Goal: Task Accomplishment & Management: Manage account settings

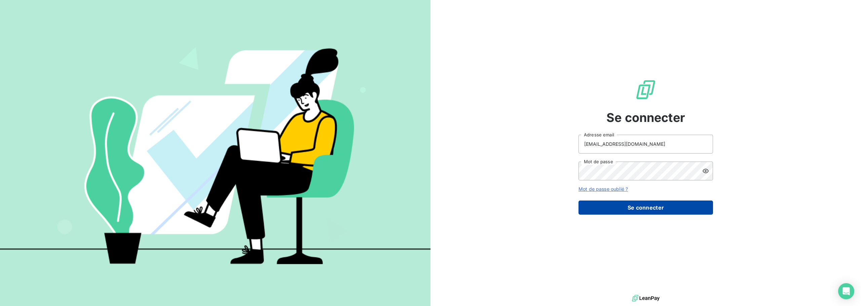
click at [627, 210] on button "Se connecter" at bounding box center [645, 208] width 134 height 14
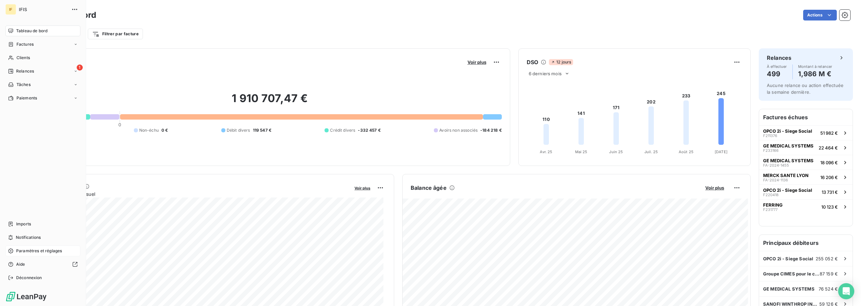
click at [43, 254] on span "Paramètres et réglages" at bounding box center [39, 251] width 46 height 6
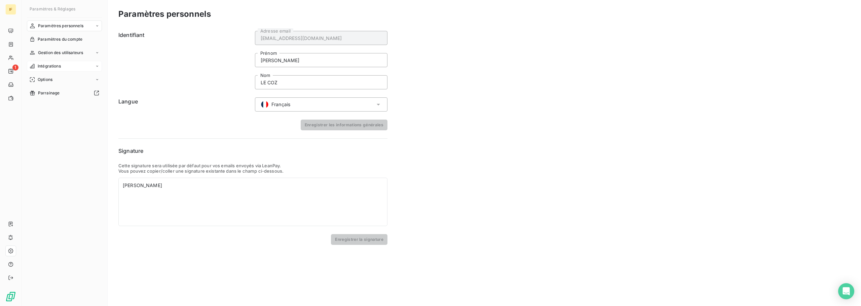
click at [60, 61] on div "Intégrations" at bounding box center [64, 66] width 75 height 11
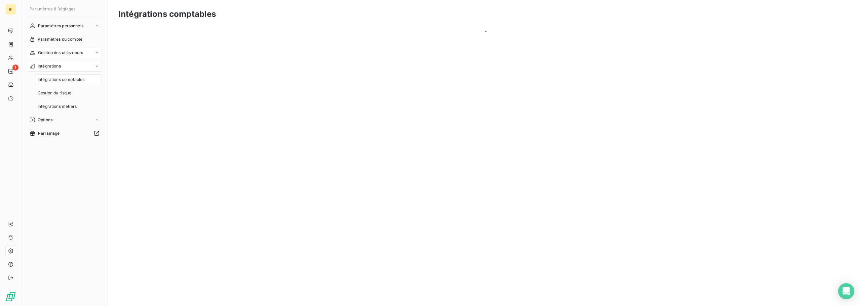
click at [59, 53] on div "IF 1 Paramètres & Réglages Paramètres personnels Paramètres du compte Gestion d…" at bounding box center [430, 153] width 861 height 306
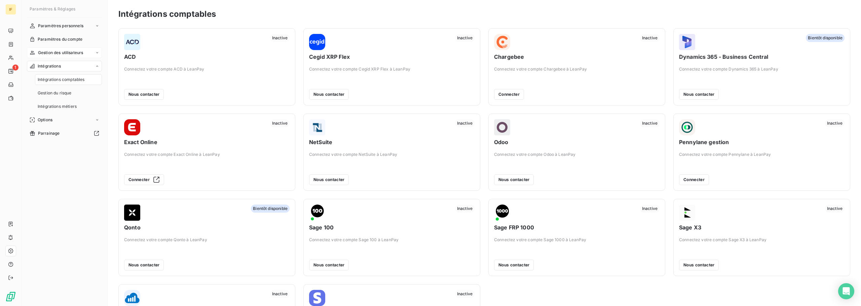
click at [67, 53] on span "Gestion des utilisateurs" at bounding box center [60, 53] width 45 height 6
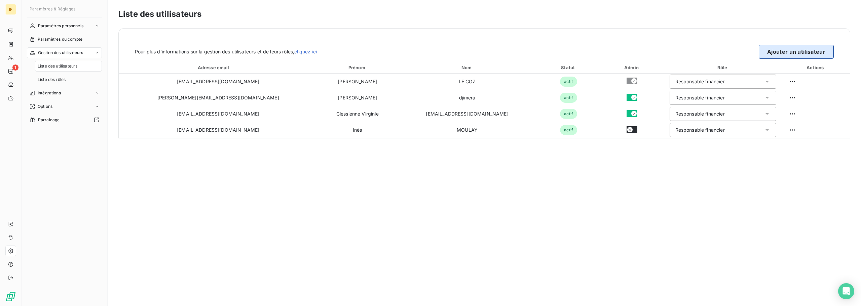
click at [797, 52] on button "Ajouter un utilisateur" at bounding box center [796, 52] width 75 height 14
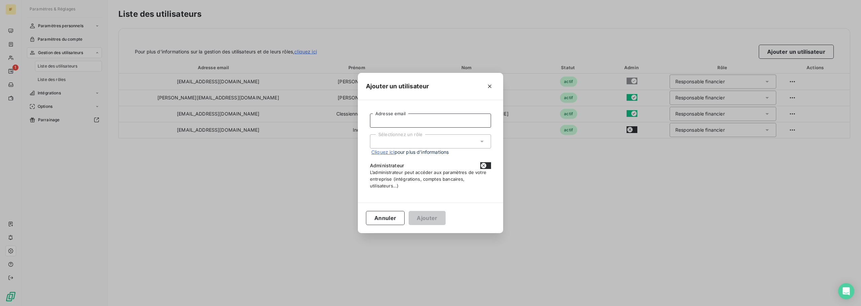
click at [410, 117] on input "Adresse email" at bounding box center [430, 121] width 121 height 14
type input "[PERSON_NAME][EMAIL_ADDRESS][DOMAIN_NAME]"
click at [463, 144] on div "Sélectionnez un rôle" at bounding box center [430, 141] width 121 height 14
click at [427, 155] on li "Responsable financier" at bounding box center [430, 156] width 121 height 12
click at [431, 218] on button "Ajouter" at bounding box center [427, 218] width 37 height 14
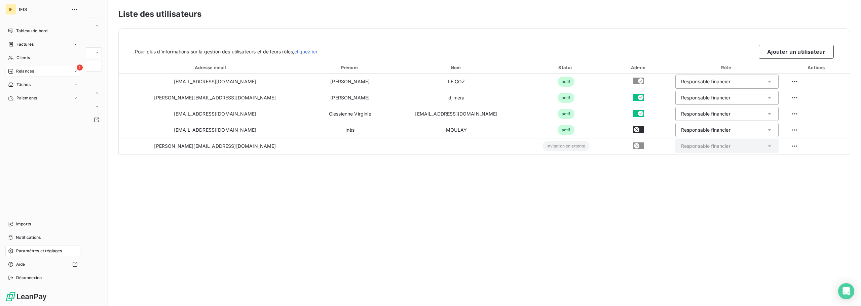
click at [33, 68] on div "1 Relances" at bounding box center [42, 71] width 75 height 11
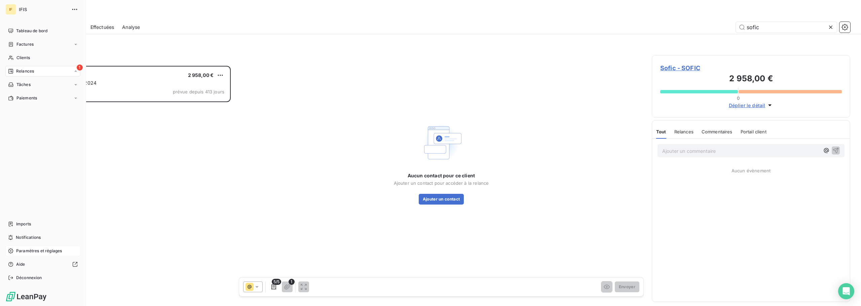
scroll to position [235, 193]
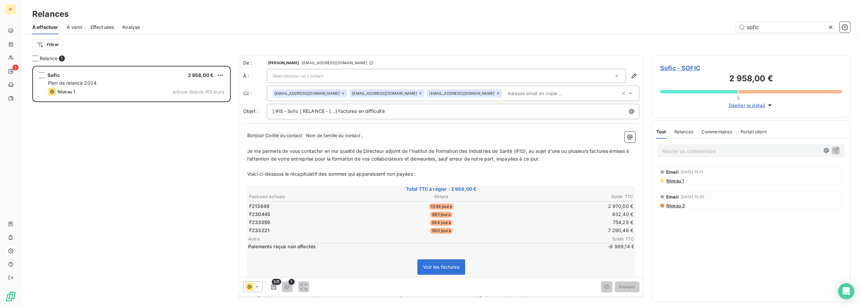
click at [142, 170] on div "Sofic 2 958,00 € Plan de relance 2024 Niveau 1 prévue depuis 413 jours" at bounding box center [131, 186] width 198 height 240
click at [831, 26] on icon at bounding box center [830, 27] width 3 height 3
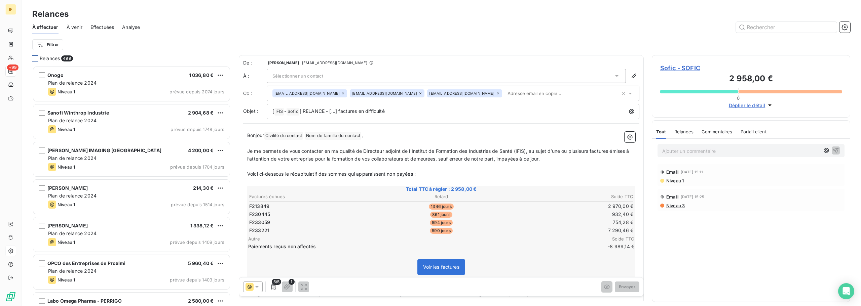
click at [36, 60] on div at bounding box center [35, 58] width 6 height 6
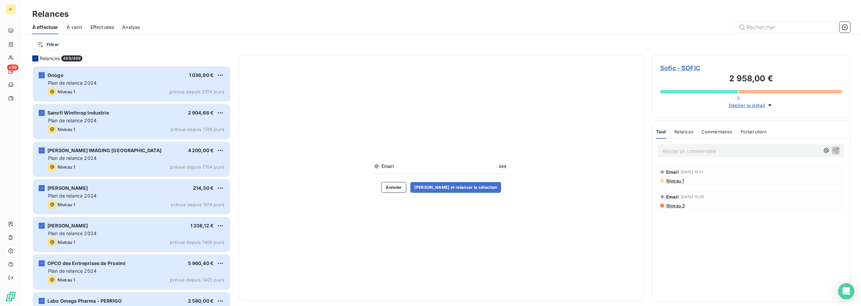
click at [36, 56] on icon at bounding box center [35, 58] width 4 height 4
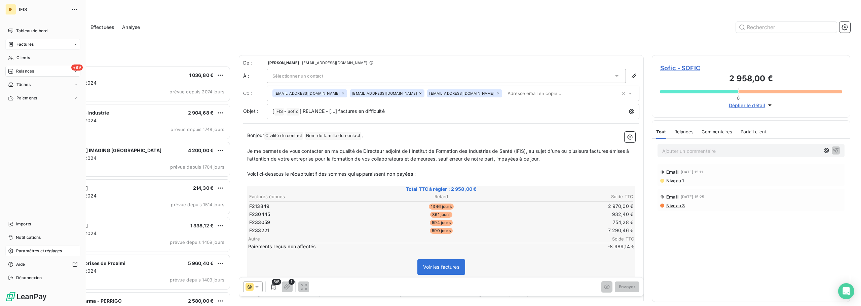
click at [20, 44] on span "Factures" at bounding box center [24, 44] width 17 height 6
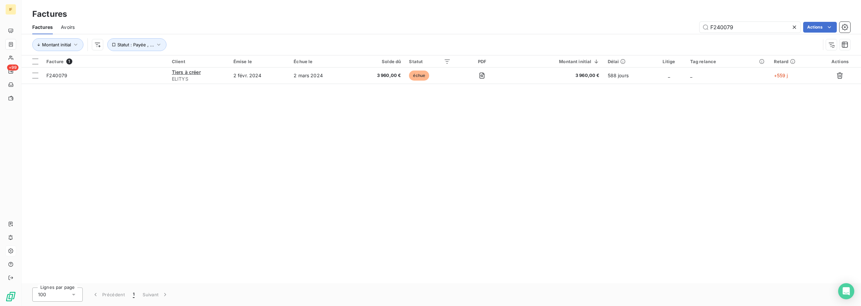
click at [795, 25] on icon at bounding box center [794, 27] width 7 height 7
click at [549, 133] on td at bounding box center [549, 143] width 98 height 22
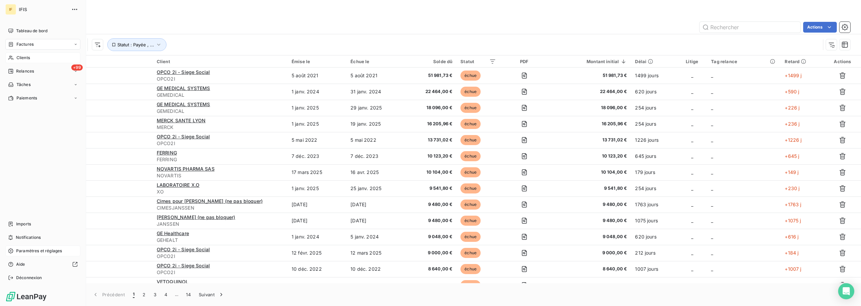
click at [24, 56] on span "Clients" at bounding box center [22, 58] width 13 height 6
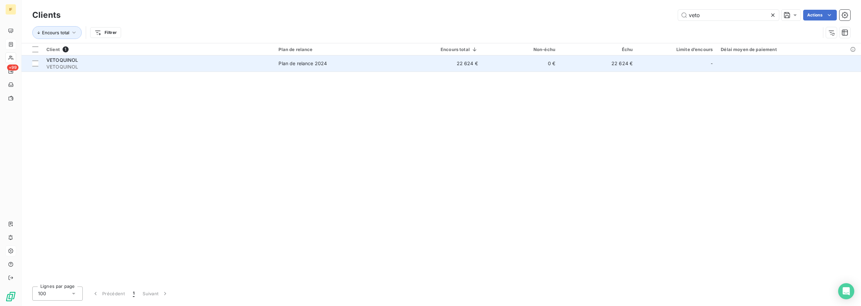
click at [57, 61] on span "VETOQUINOL" at bounding box center [62, 60] width 32 height 6
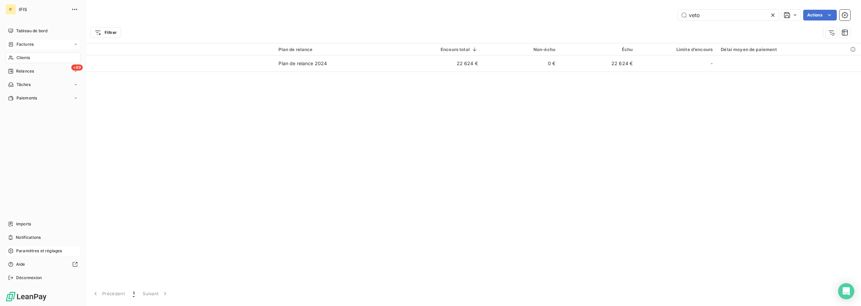
click at [30, 42] on span "Factures" at bounding box center [24, 44] width 17 height 6
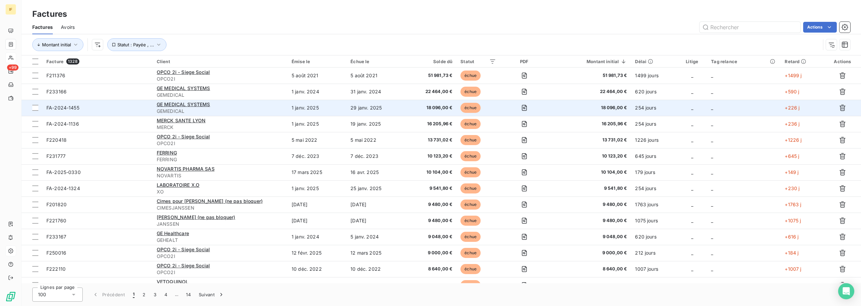
click at [70, 107] on span "FA-2024-1455" at bounding box center [62, 108] width 33 height 6
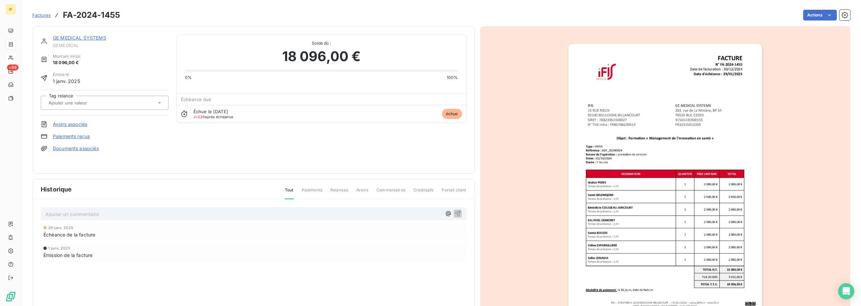
click at [72, 39] on link "GE MEDICAL SYSTEMS" at bounding box center [79, 38] width 53 height 6
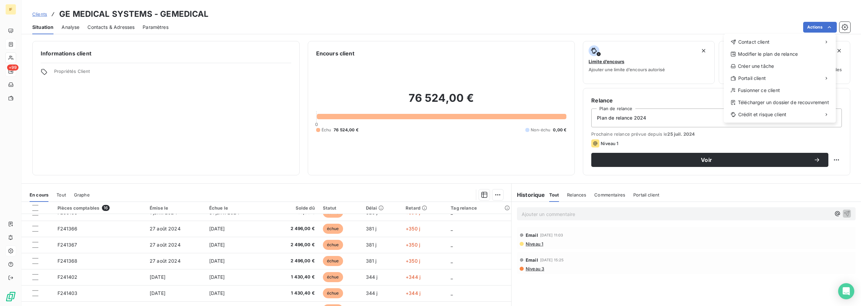
click at [12, 73] on html "IF +99 Clients GE MEDICAL SYSTEMS - GEMEDICAL Situation Analyse Contacts & Adre…" at bounding box center [430, 153] width 861 height 306
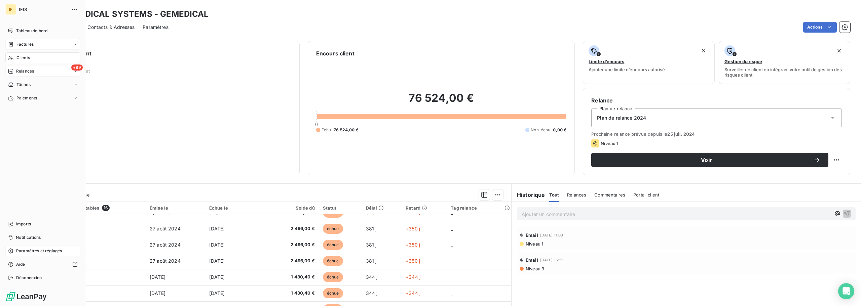
click at [34, 72] on span "Relances" at bounding box center [25, 71] width 18 height 6
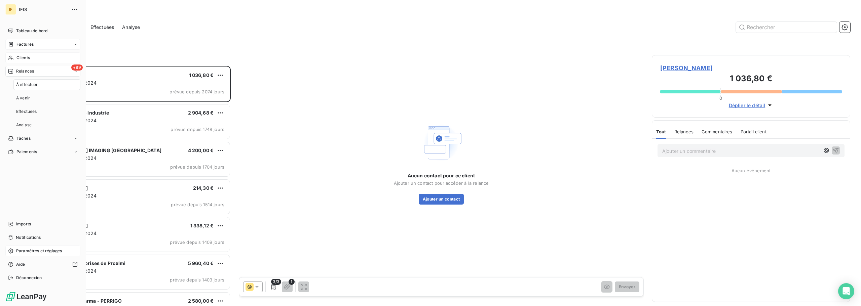
scroll to position [235, 193]
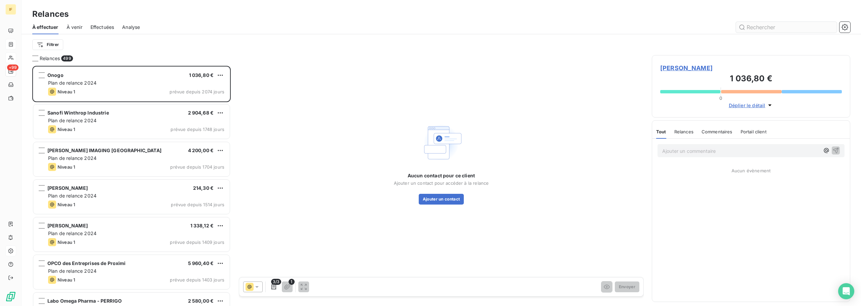
click at [754, 25] on input "text" at bounding box center [786, 27] width 101 height 11
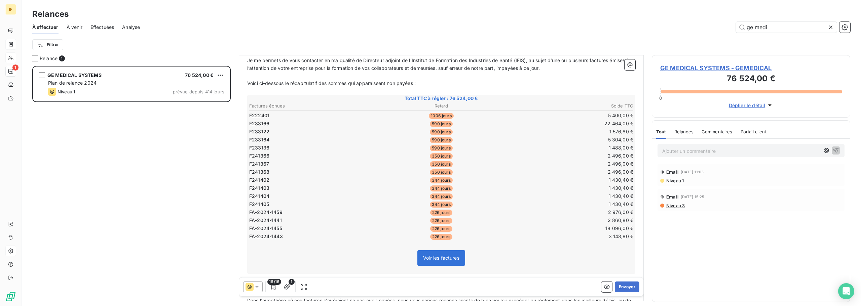
scroll to position [101, 0]
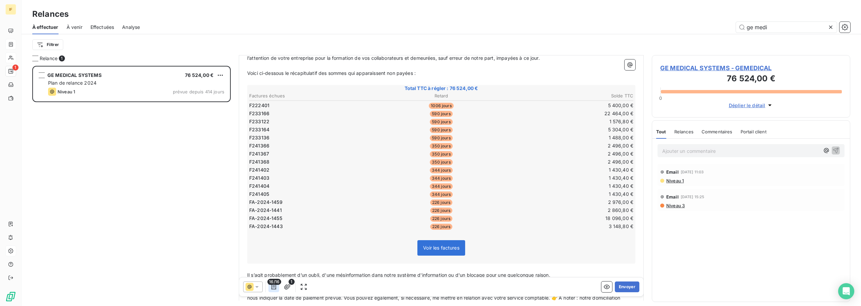
type input "ge medi"
click at [274, 287] on icon "button" at bounding box center [273, 286] width 5 height 5
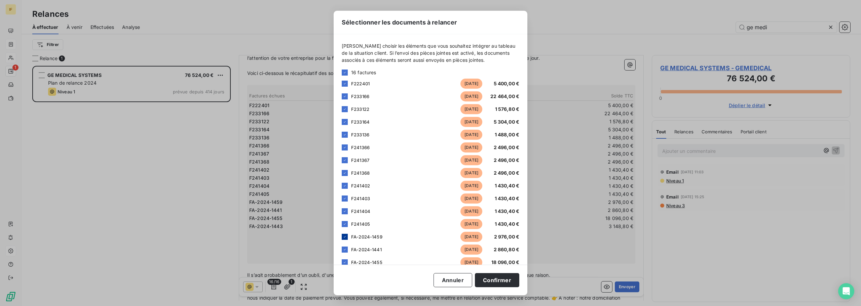
click at [347, 239] on div at bounding box center [345, 237] width 6 height 6
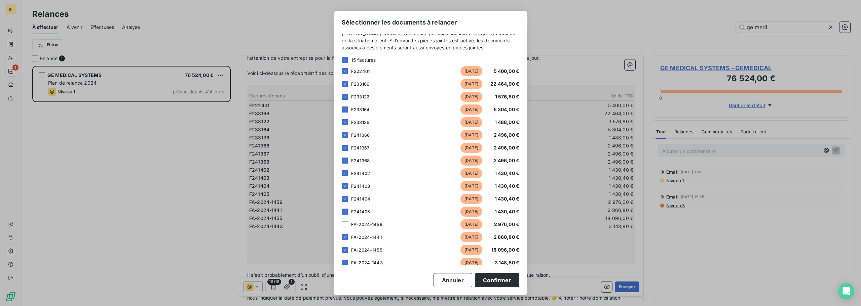
scroll to position [24, 0]
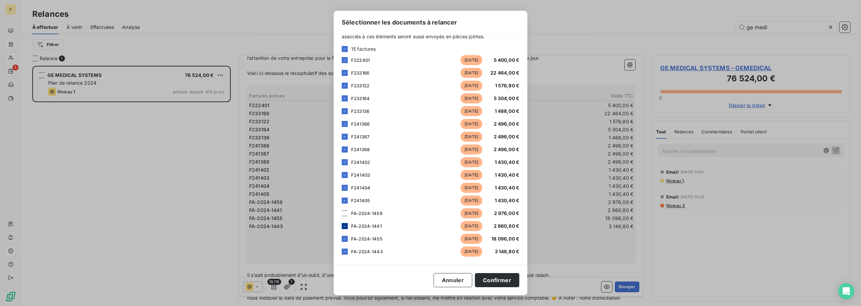
click at [345, 226] on icon at bounding box center [345, 226] width 4 height 4
click at [346, 243] on div "FA-2024-1455 [DATE] 18 096,00 €" at bounding box center [431, 239] width 178 height 10
click at [345, 240] on icon at bounding box center [345, 239] width 4 height 4
click at [345, 253] on icon at bounding box center [345, 252] width 4 height 4
click at [503, 282] on button "Confirmer" at bounding box center [497, 280] width 44 height 14
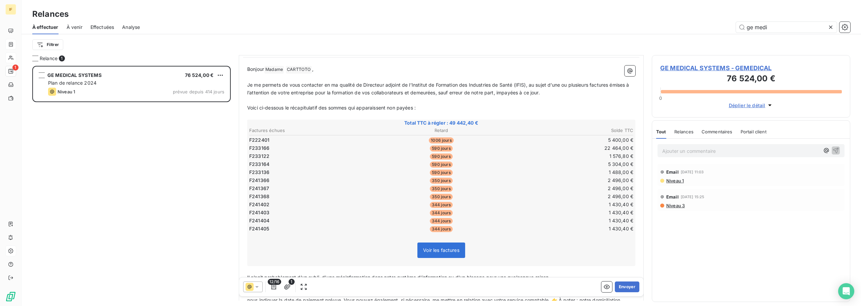
scroll to position [68, 0]
click at [274, 288] on icon "button" at bounding box center [273, 287] width 7 height 7
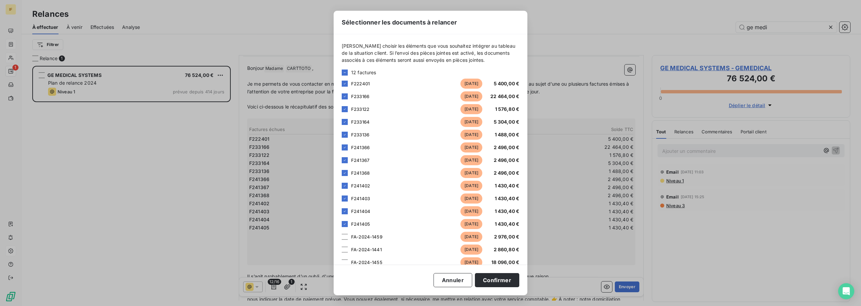
click at [302, 103] on div "Sélectionner les documents à relancer [PERSON_NAME] choisir les éléments que vo…" at bounding box center [430, 153] width 861 height 306
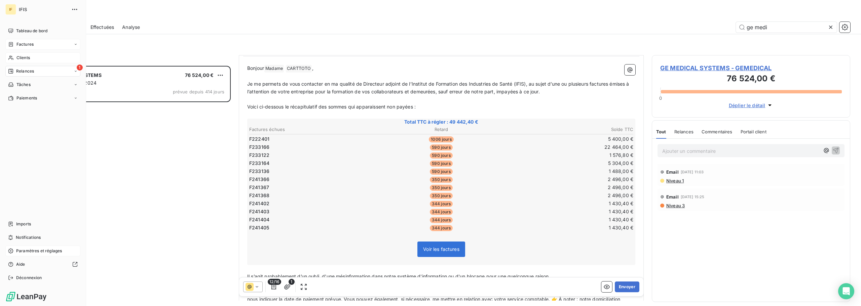
click at [28, 43] on span "Factures" at bounding box center [24, 44] width 17 height 6
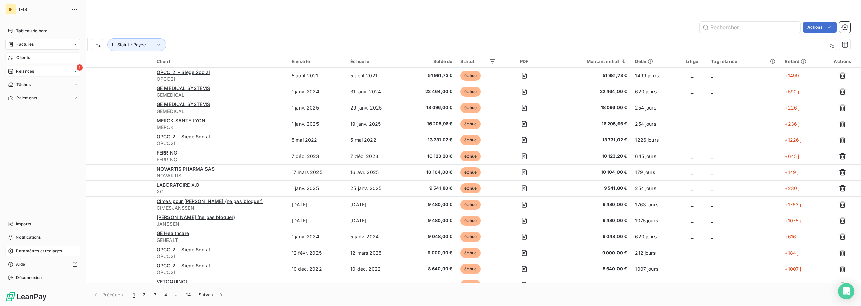
click at [30, 72] on span "Relances" at bounding box center [25, 71] width 18 height 6
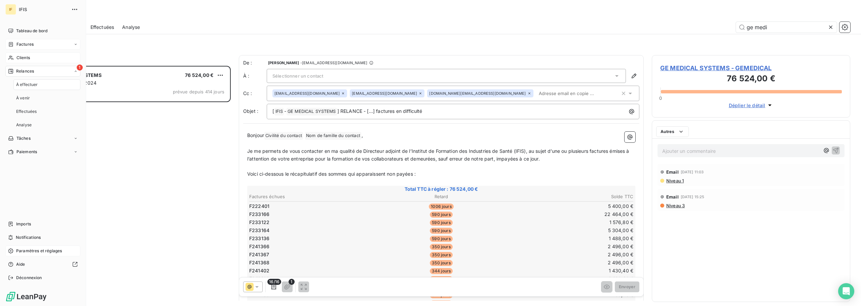
scroll to position [235, 193]
click at [22, 33] on span "Tableau de bord" at bounding box center [31, 31] width 31 height 6
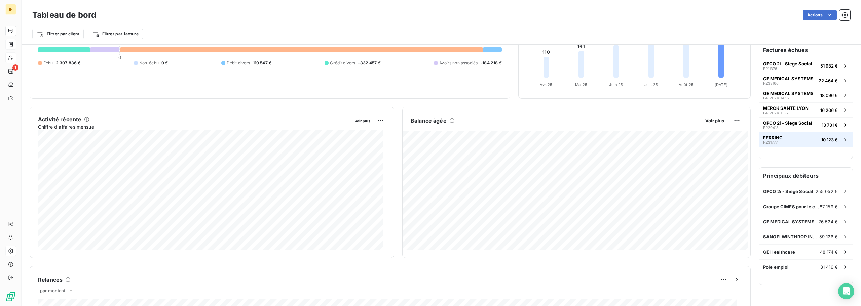
scroll to position [34, 0]
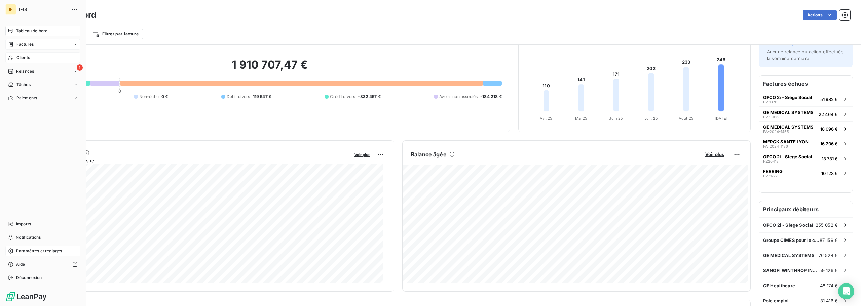
click at [20, 44] on span "Factures" at bounding box center [24, 44] width 17 height 6
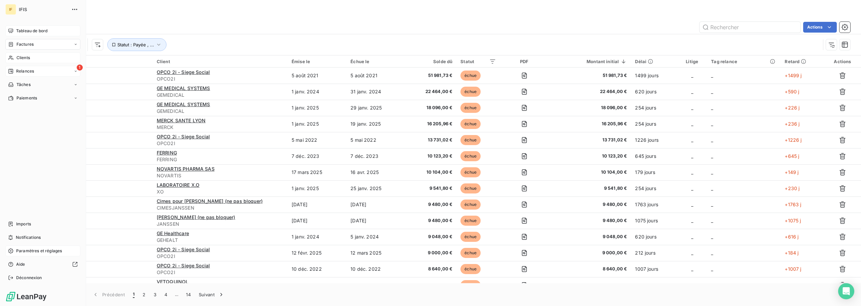
click at [29, 72] on span "Relances" at bounding box center [25, 71] width 18 height 6
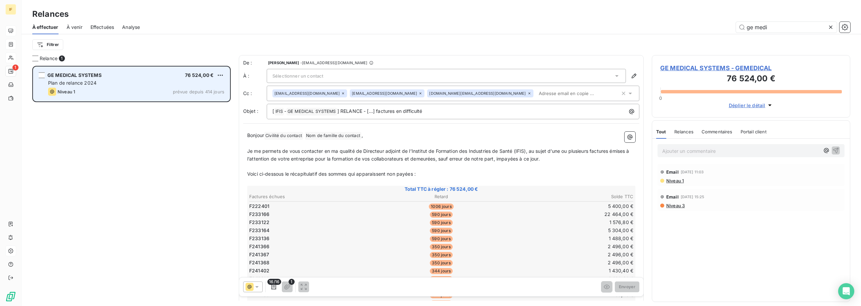
scroll to position [235, 193]
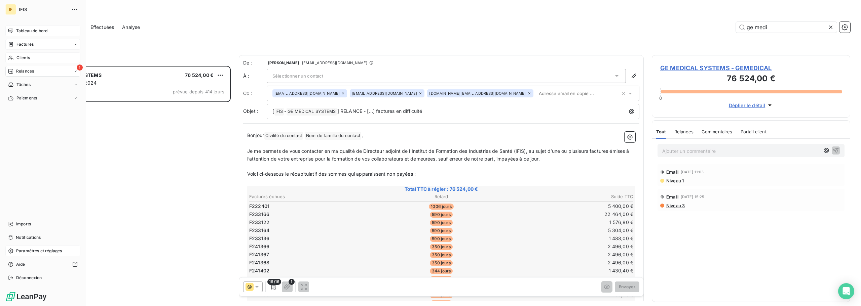
click at [23, 31] on span "Tableau de bord" at bounding box center [31, 31] width 31 height 6
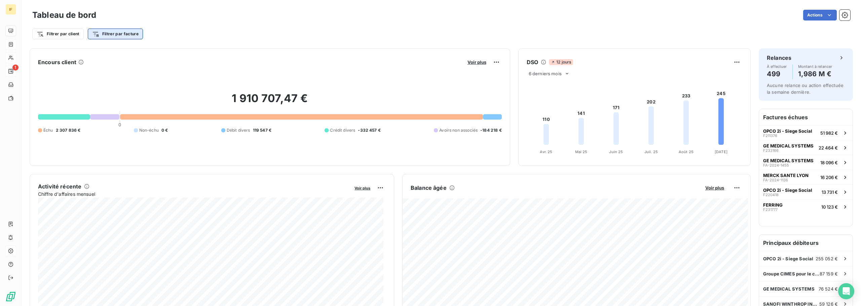
click at [116, 31] on html "IF 1 Tableau de bord Actions Filtrer par client Filtrer par facture Encours cli…" at bounding box center [430, 153] width 861 height 306
click at [194, 33] on html "IF 1 Tableau de bord Actions Filtrer par client Filtrer par facture Rechercher …" at bounding box center [430, 153] width 861 height 306
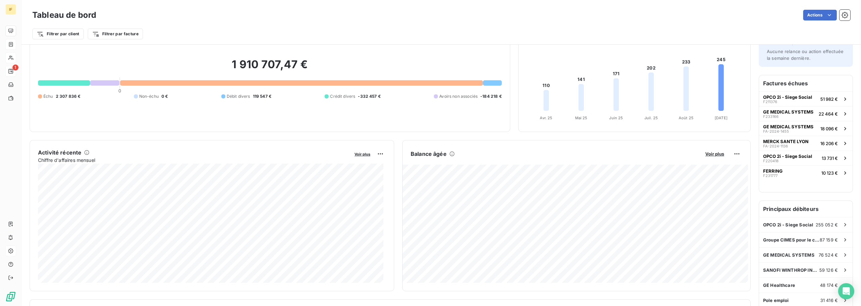
scroll to position [34, 0]
click at [820, 16] on html "IF 1 Tableau de bord Actions Filtrer par client Filtrer par facture Encours cli…" at bounding box center [430, 153] width 861 height 306
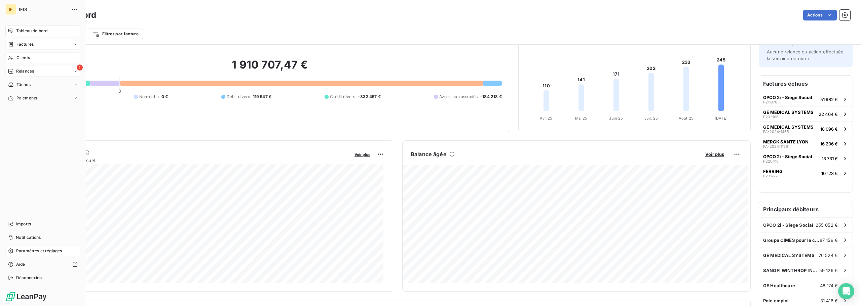
click at [13, 45] on html "IF IFIS Tableau de bord Factures Clients 1 Relances Tâches Paiements Imports No…" at bounding box center [430, 153] width 861 height 306
click at [18, 45] on span "Factures" at bounding box center [24, 44] width 17 height 6
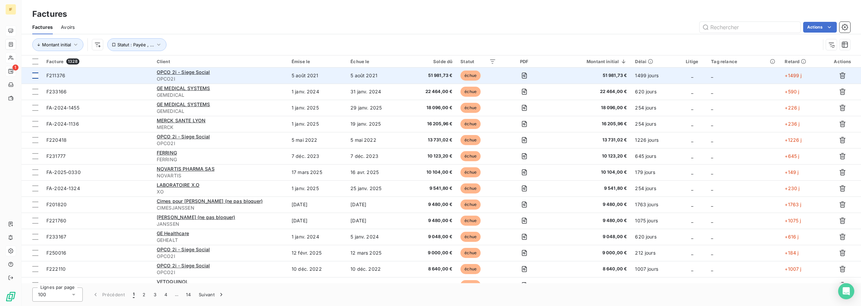
click at [33, 75] on div at bounding box center [35, 76] width 6 height 6
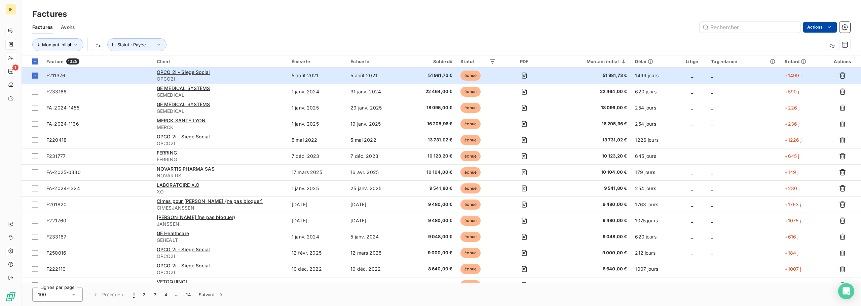
click at [825, 29] on html "IF 1 Factures Factures Avoirs Actions Montant initial Statut : Payée , ... Fact…" at bounding box center [430, 153] width 861 height 306
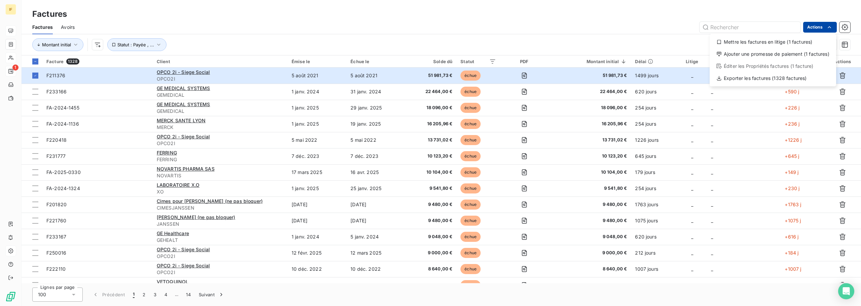
click at [825, 29] on html "IF 1 Factures Factures Avoirs Actions Mettre les factures en litige (1 factures…" at bounding box center [430, 153] width 861 height 306
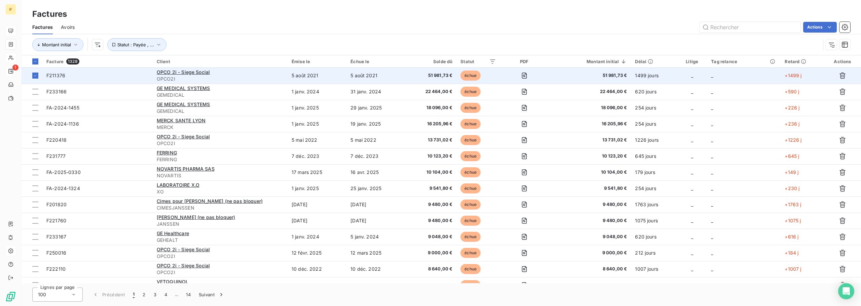
drag, startPoint x: 96, startPoint y: 75, endPoint x: 66, endPoint y: 75, distance: 30.3
click at [66, 75] on span "F211376" at bounding box center [97, 75] width 102 height 7
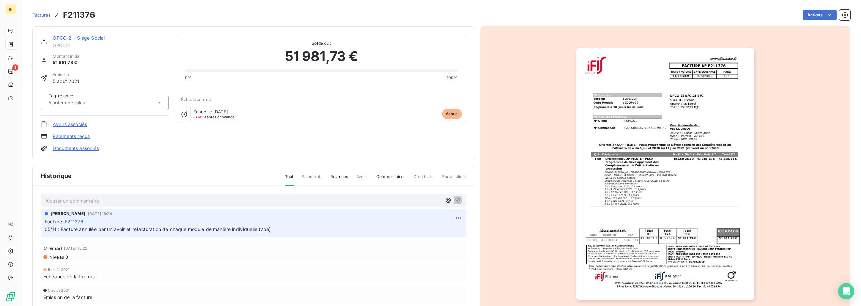
click at [66, 136] on link "Paiements reçus" at bounding box center [71, 136] width 37 height 7
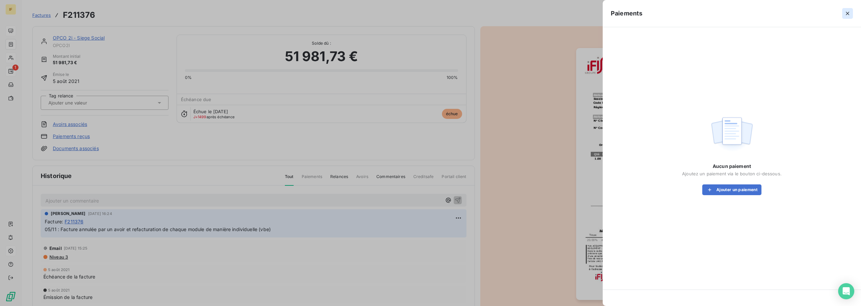
click at [847, 12] on icon "button" at bounding box center [847, 13] width 3 height 3
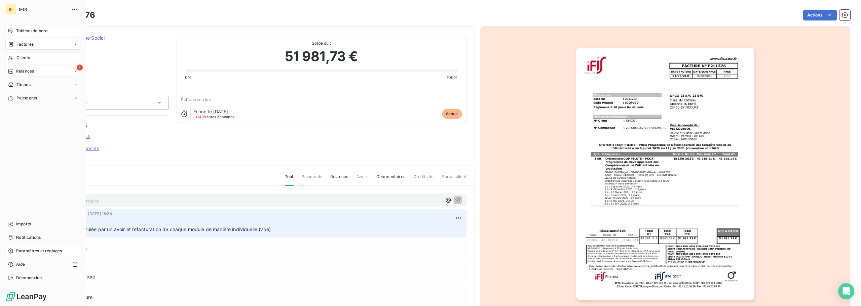
click at [11, 31] on icon at bounding box center [10, 30] width 5 height 5
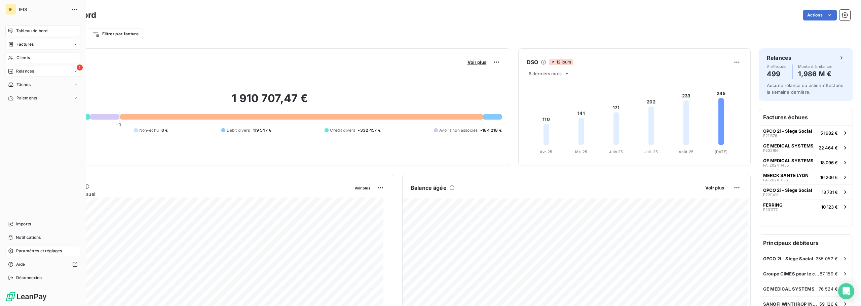
click at [23, 60] on span "Clients" at bounding box center [22, 58] width 13 height 6
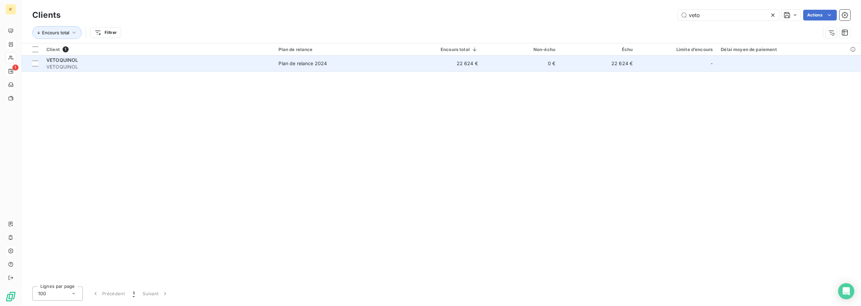
click at [69, 62] on span "VETOQUINOL" at bounding box center [62, 60] width 32 height 6
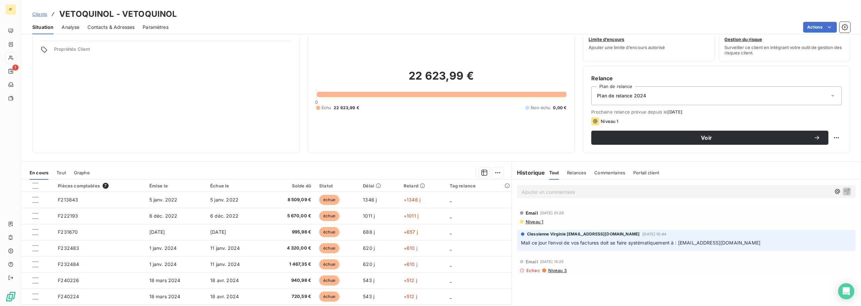
scroll to position [45, 0]
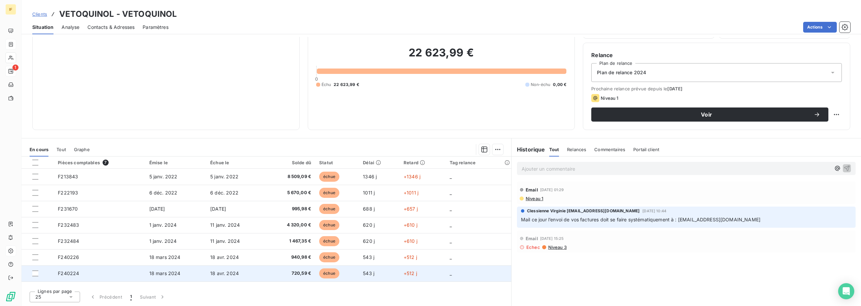
click at [64, 274] on span "F240224" at bounding box center [68, 274] width 21 height 6
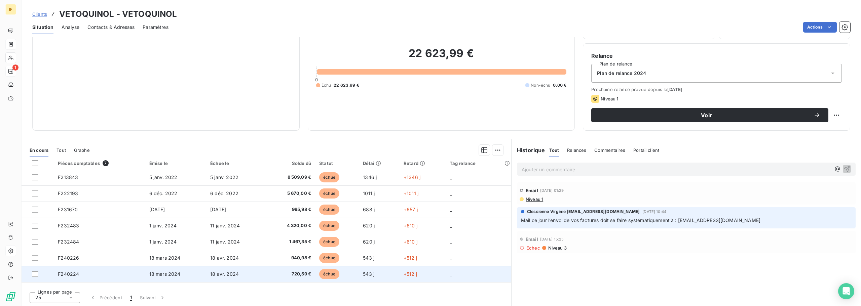
scroll to position [45, 0]
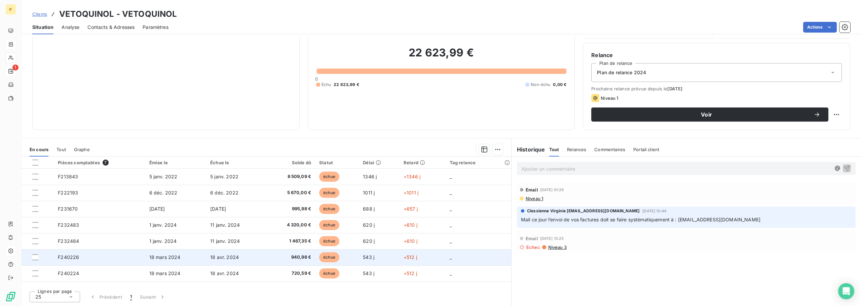
click at [72, 257] on span "F240226" at bounding box center [68, 258] width 21 height 6
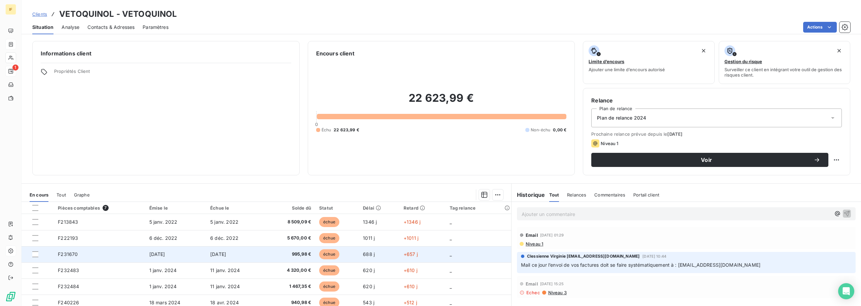
scroll to position [45, 0]
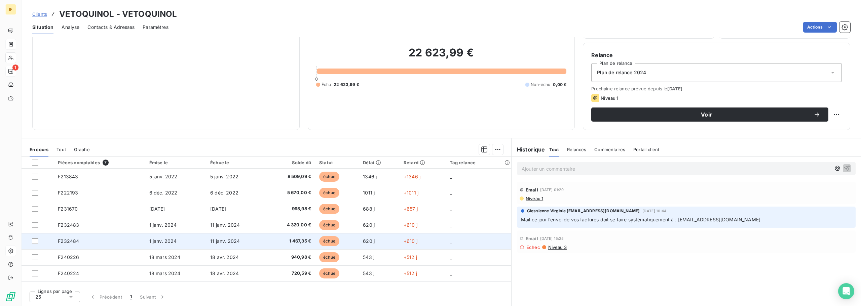
click at [69, 242] on span "F232484" at bounding box center [68, 241] width 21 height 6
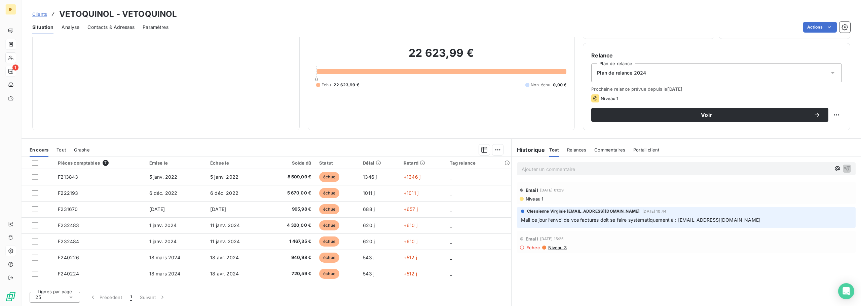
scroll to position [45, 0]
drag, startPoint x: 744, startPoint y: 220, endPoint x: 677, endPoint y: 221, distance: 67.3
click at [677, 221] on p "Mail ce jour l’envoi de vos factures doit se faire systématiquement à : [EMAIL_…" at bounding box center [686, 220] width 331 height 8
click at [559, 260] on div "Ajouter un commentaire ﻿ Email [DATE] 01:29 Niveau 1 Clessienne Virginie [EMAIL…" at bounding box center [685, 232] width 349 height 150
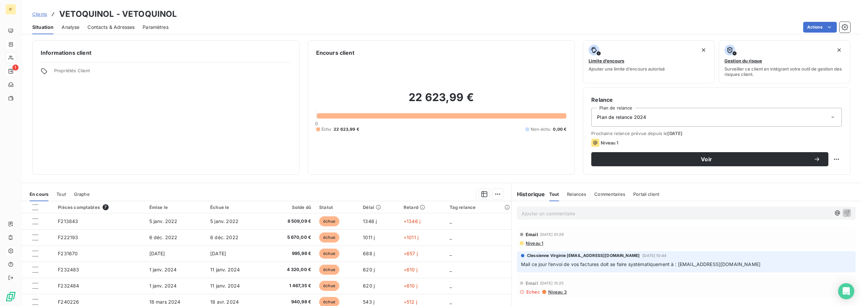
scroll to position [0, 0]
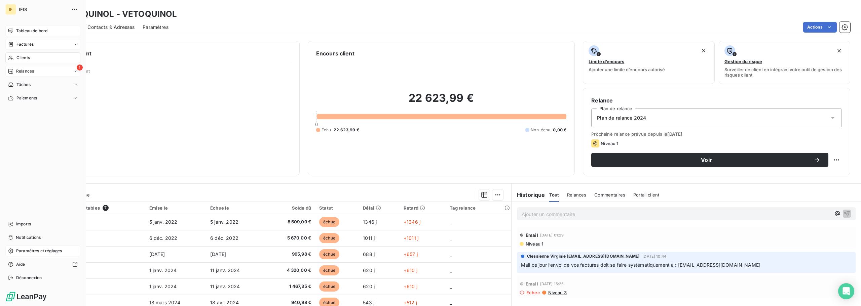
click at [23, 31] on span "Tableau de bord" at bounding box center [31, 31] width 31 height 6
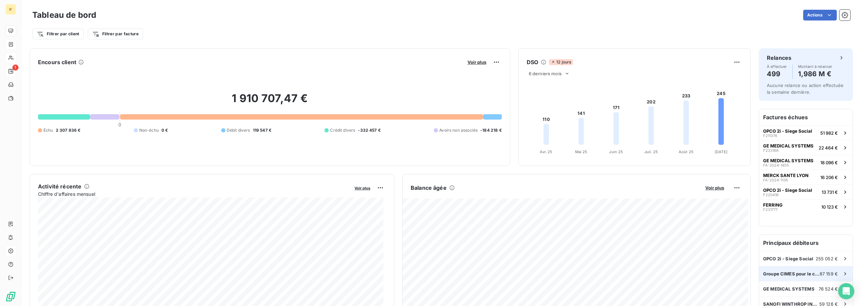
click at [800, 274] on span "Groupe CIMES pour le compte de" at bounding box center [791, 273] width 56 height 5
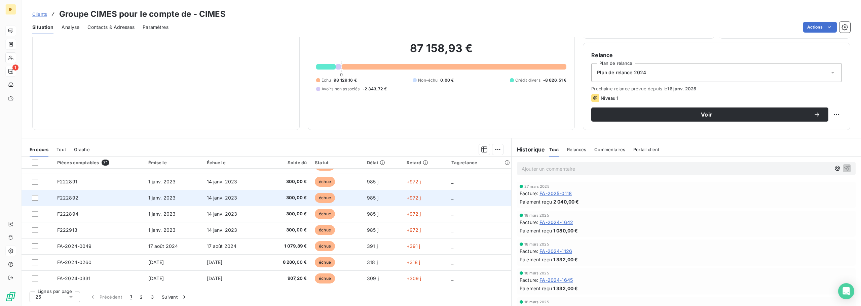
scroll to position [85, 0]
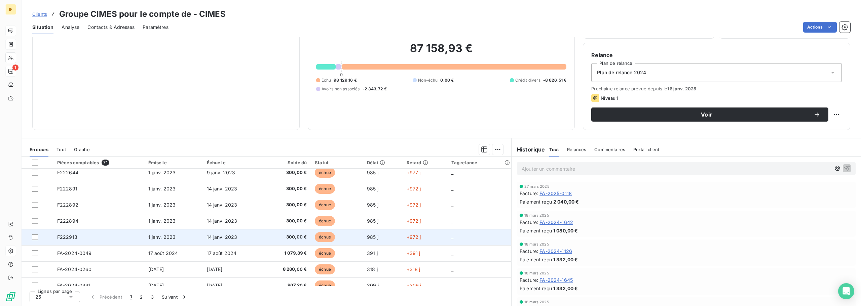
click at [78, 239] on td "F222913" at bounding box center [98, 237] width 91 height 16
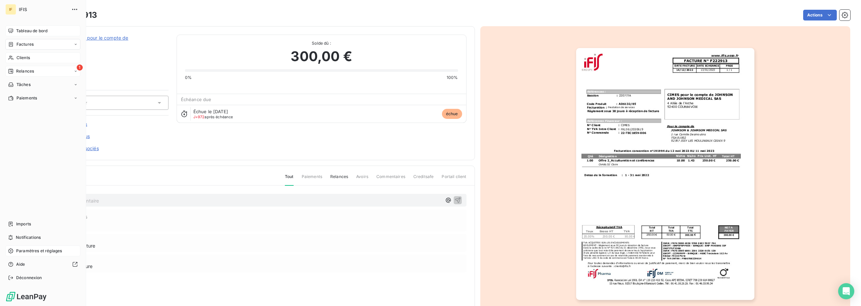
click at [30, 43] on span "Factures" at bounding box center [24, 44] width 17 height 6
click at [33, 70] on span "Relances" at bounding box center [25, 71] width 18 height 6
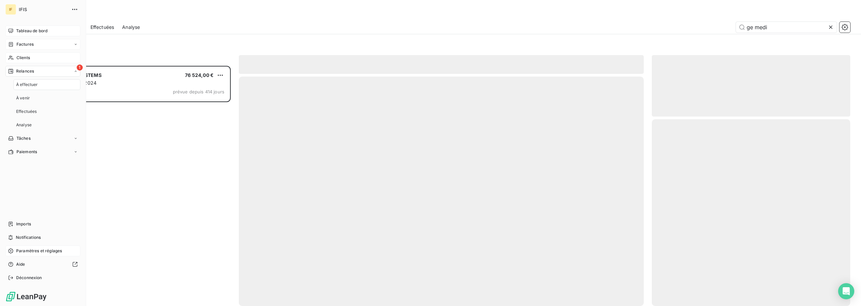
scroll to position [235, 193]
